Goal: Task Accomplishment & Management: Use online tool/utility

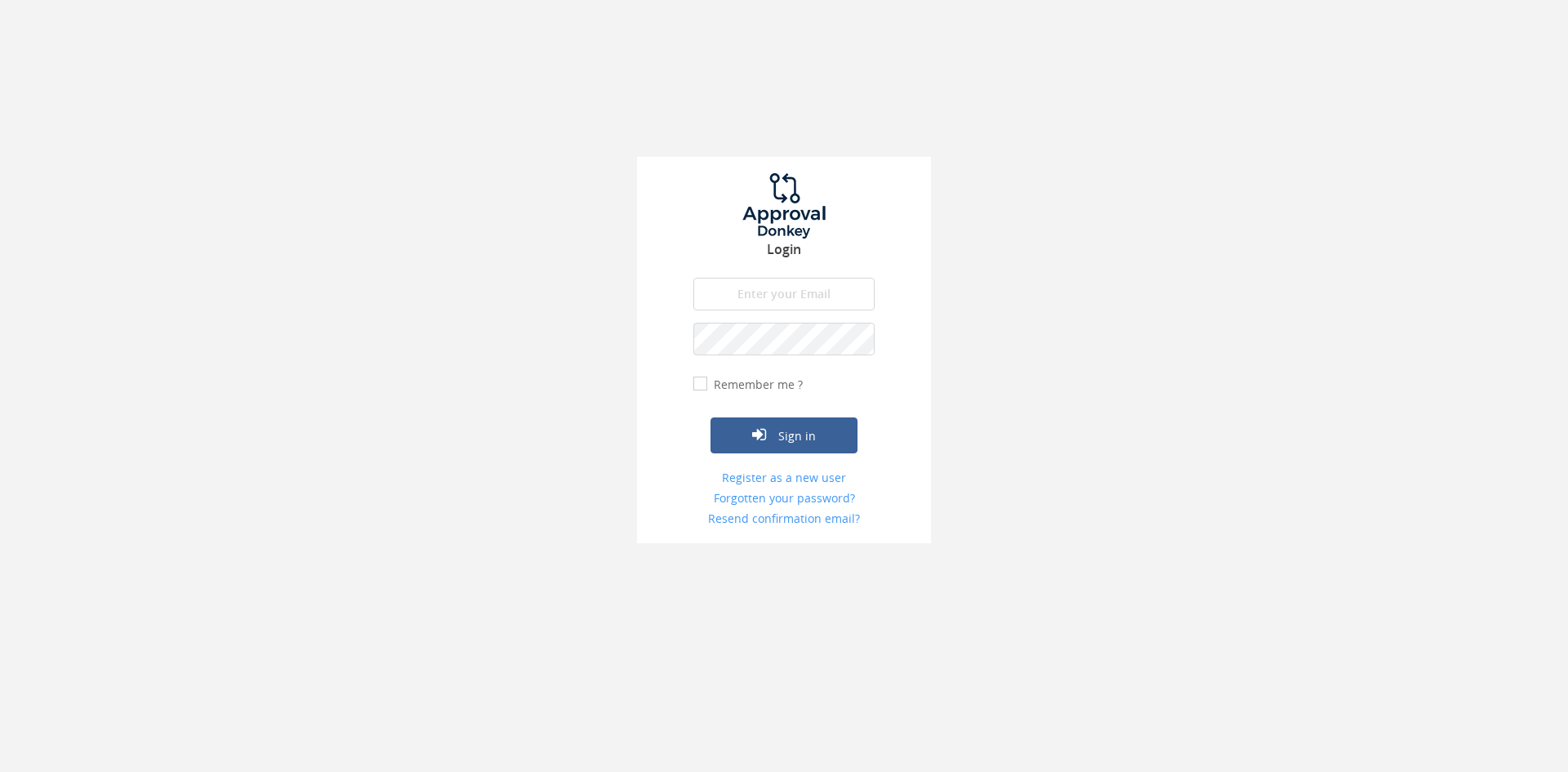
click at [765, 299] on input "email" at bounding box center [784, 294] width 181 height 33
type input "[EMAIL_ADDRESS][DOMAIN_NAME]"
click at [710, 418] on button "Sign in" at bounding box center [784, 436] width 147 height 36
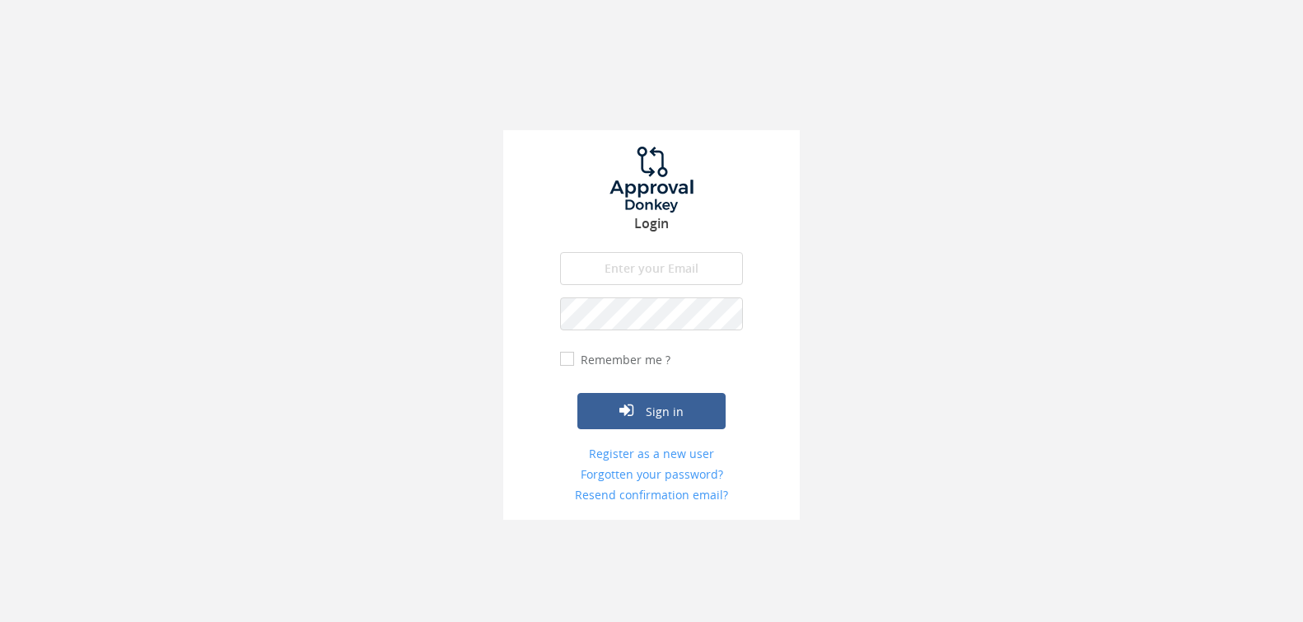
click at [664, 268] on input "email" at bounding box center [651, 268] width 183 height 33
type input "[EMAIL_ADDRESS][DOMAIN_NAME]"
click at [577, 393] on button "Sign in" at bounding box center [651, 411] width 148 height 36
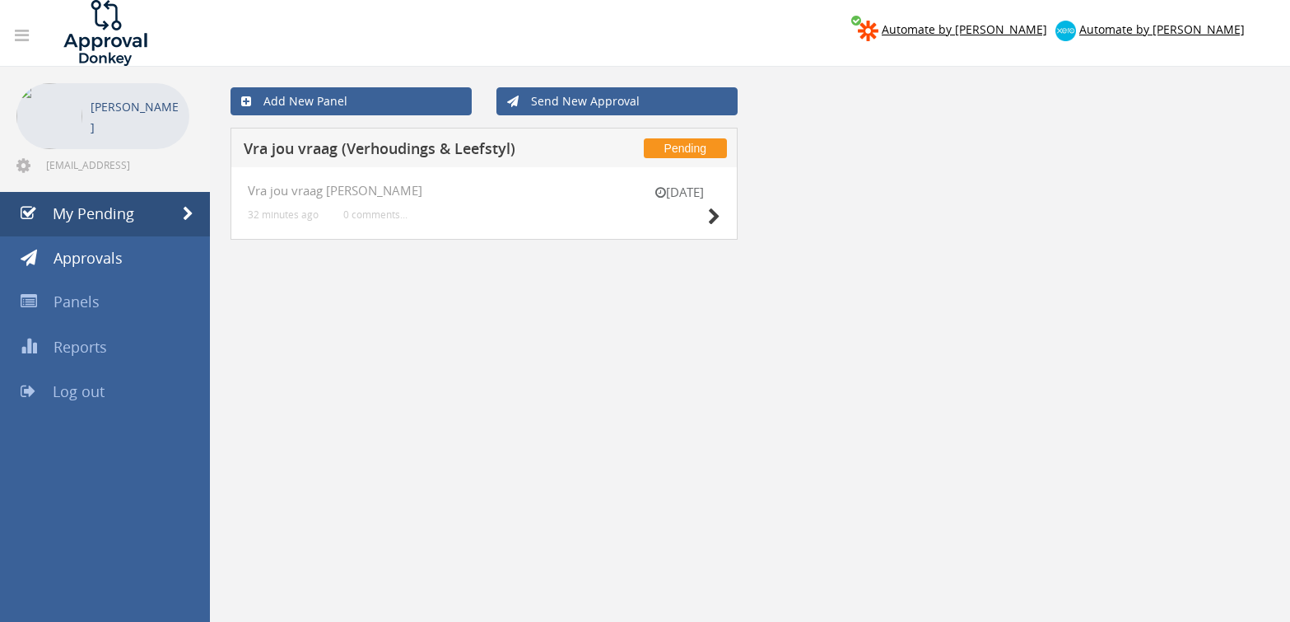
click at [725, 219] on div "26 Sep Vra jou vraag V-L 32 minutes ago 0 comments..." at bounding box center [484, 203] width 507 height 72
click at [711, 218] on icon at bounding box center [714, 216] width 12 height 17
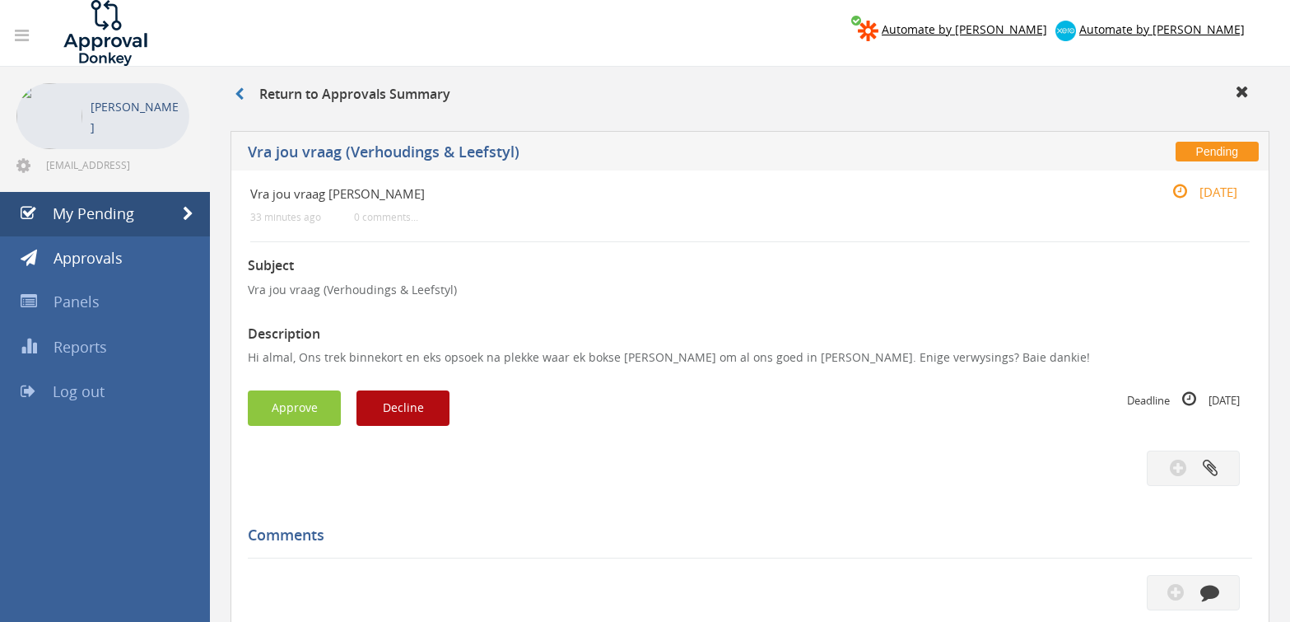
click at [282, 386] on div "Subject Vra jou vraag (Verhoudings & Leefstyl) Description Hi almal, Ons trek b…" at bounding box center [750, 556] width 1005 height 629
click at [309, 399] on button "Approve" at bounding box center [294, 407] width 93 height 35
